Goal: Information Seeking & Learning: Learn about a topic

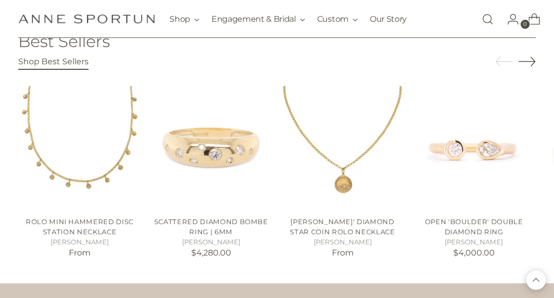
scroll to position [1407, 0]
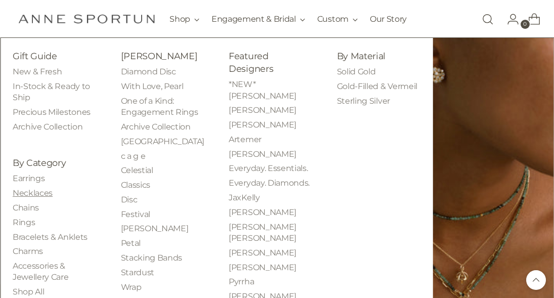
click at [38, 192] on link "Necklaces" at bounding box center [33, 193] width 40 height 10
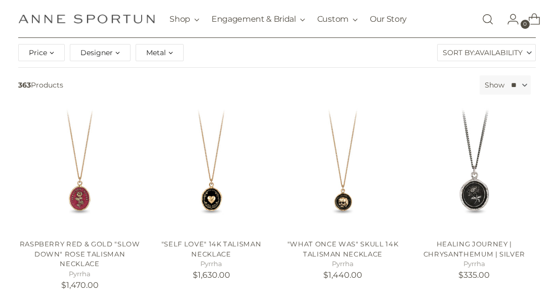
scroll to position [142, 0]
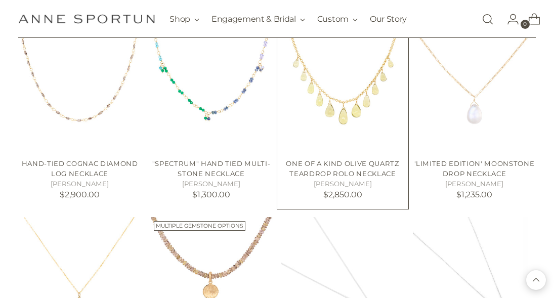
scroll to position [1183, 0]
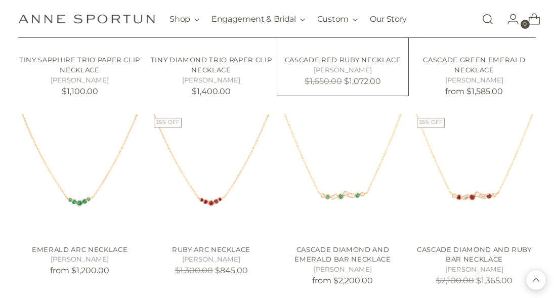
scroll to position [6949, 4]
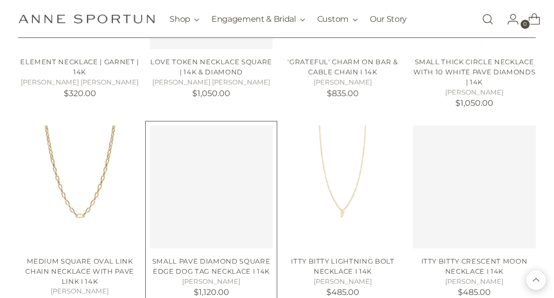
scroll to position [9306, 4]
